Goal: Information Seeking & Learning: Learn about a topic

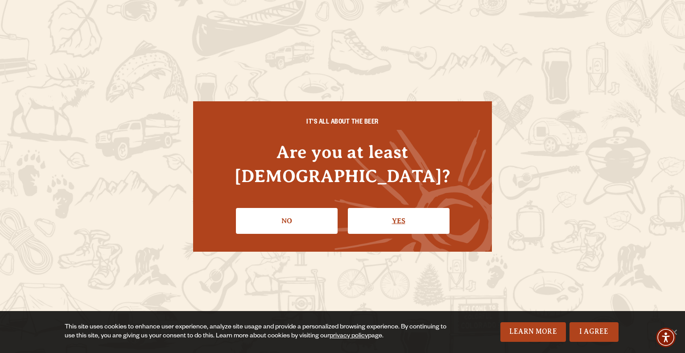
click at [408, 209] on link "Yes" at bounding box center [399, 221] width 102 height 26
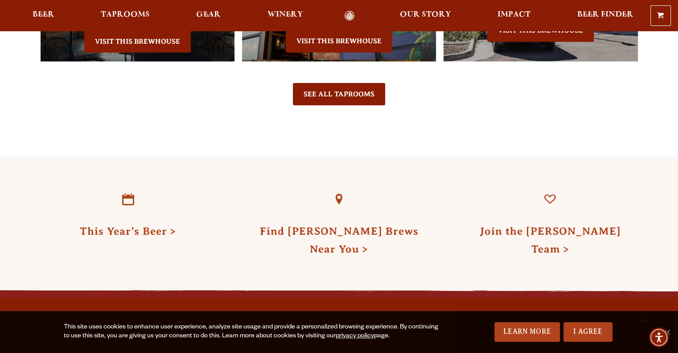
scroll to position [2051, 0]
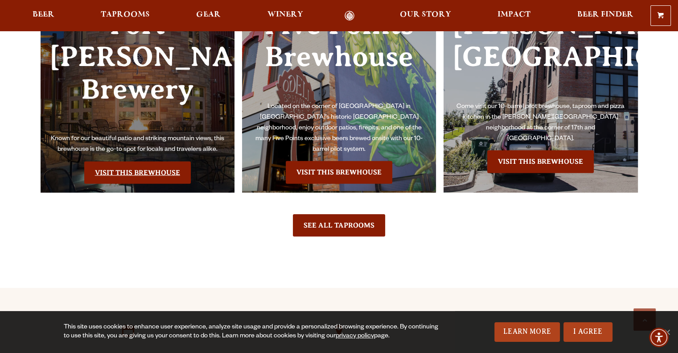
click at [122, 161] on link "Visit this Brewhouse" at bounding box center [137, 172] width 107 height 22
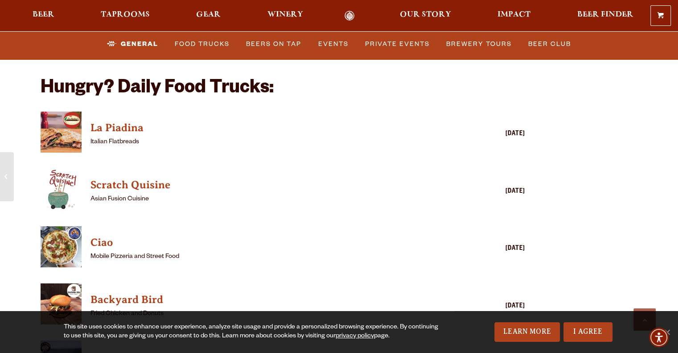
scroll to position [2185, 0]
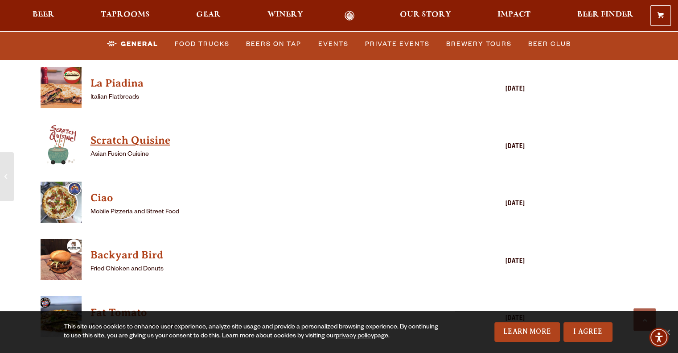
click at [154, 133] on h4 "Scratch Quisine" at bounding box center [270, 140] width 359 height 14
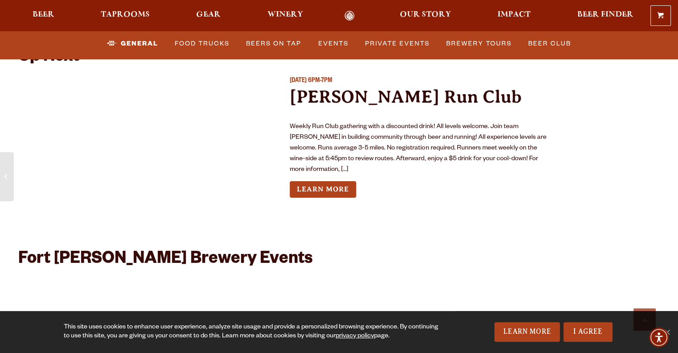
scroll to position [3300, 0]
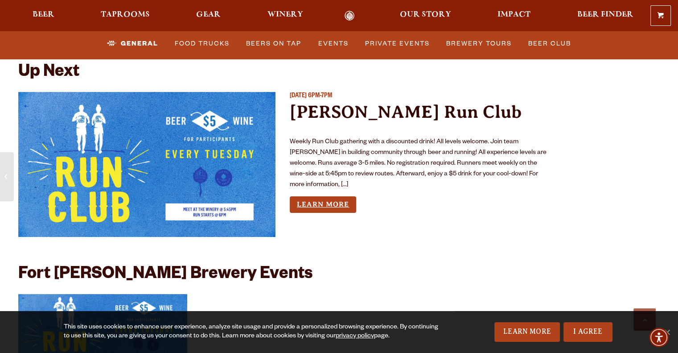
click at [305, 196] on link "Learn More" at bounding box center [323, 204] width 66 height 16
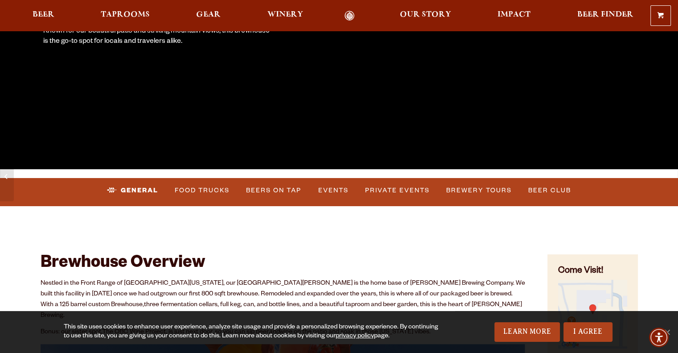
scroll to position [268, 0]
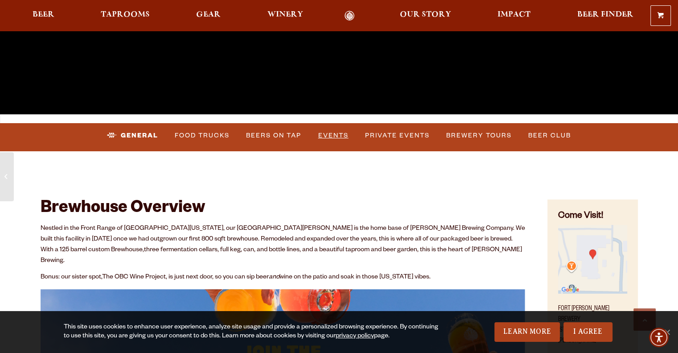
click at [335, 132] on link "Events" at bounding box center [333, 135] width 37 height 21
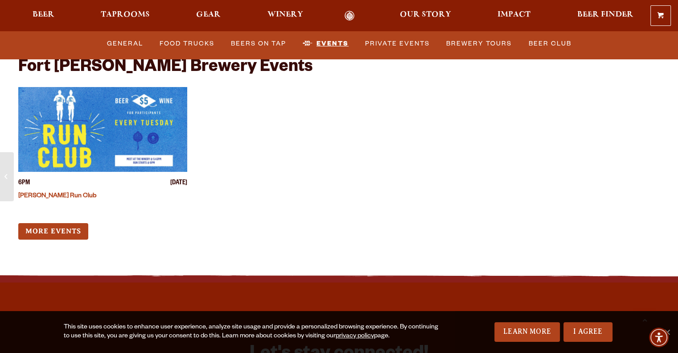
scroll to position [3527, 0]
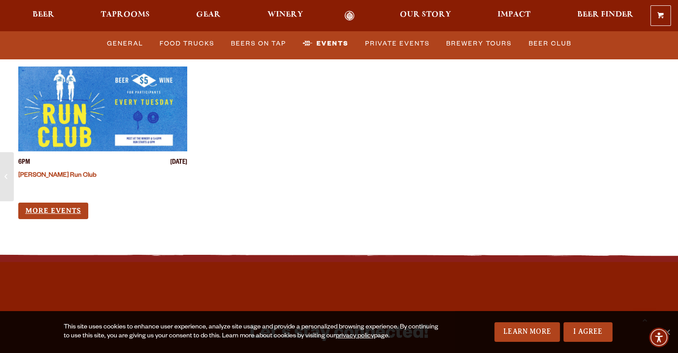
click at [62, 202] on link "More Events" at bounding box center [53, 210] width 70 height 16
